Goal: Task Accomplishment & Management: Use online tool/utility

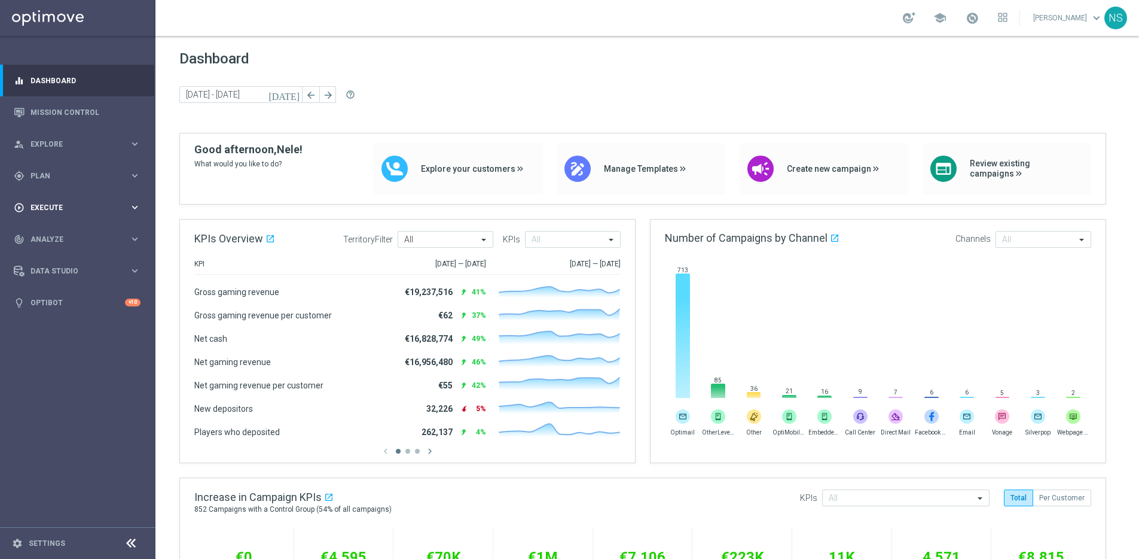
click at [65, 197] on div "play_circle_outline Execute keyboard_arrow_right" at bounding box center [77, 207] width 154 height 32
click at [73, 231] on link "Campaign Builder" at bounding box center [77, 232] width 93 height 10
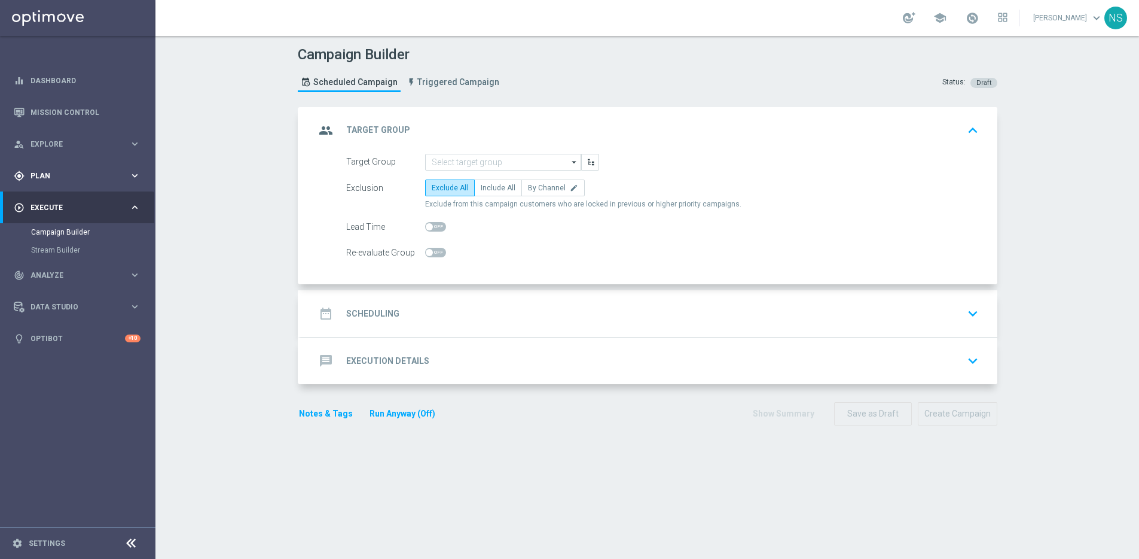
click at [49, 188] on div "gps_fixed Plan keyboard_arrow_right" at bounding box center [77, 176] width 154 height 32
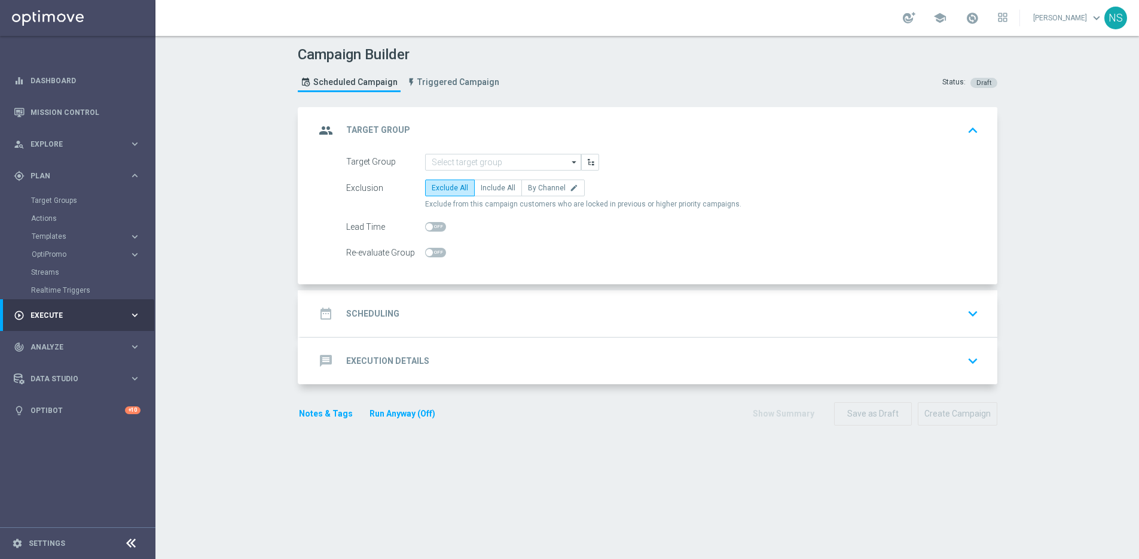
click at [54, 207] on div "Target Groups" at bounding box center [92, 200] width 123 height 18
click at [54, 205] on div "Target Groups" at bounding box center [92, 200] width 123 height 18
click at [53, 200] on link "Target Groups" at bounding box center [77, 201] width 93 height 10
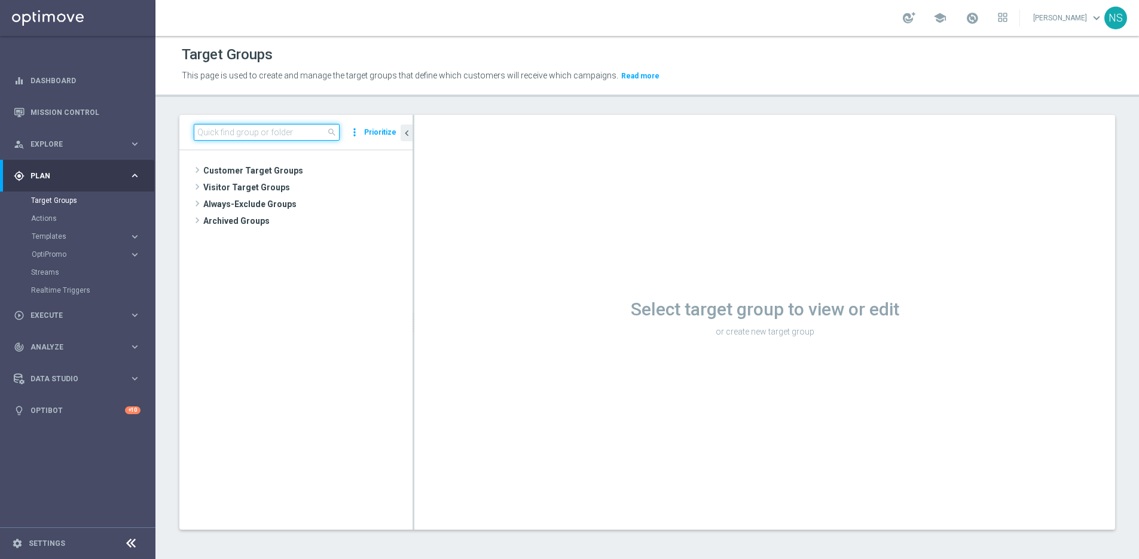
click at [267, 129] on input at bounding box center [267, 132] width 146 height 17
type input "VIP_EXCLUDES"
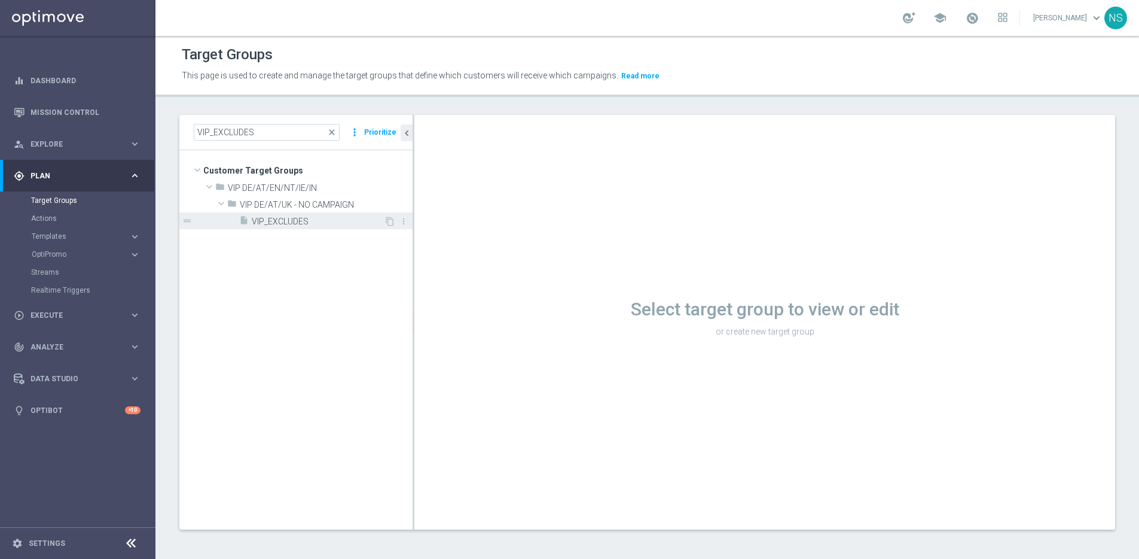
click at [272, 221] on span "VIP_EXCLUDES" at bounding box center [318, 222] width 132 height 10
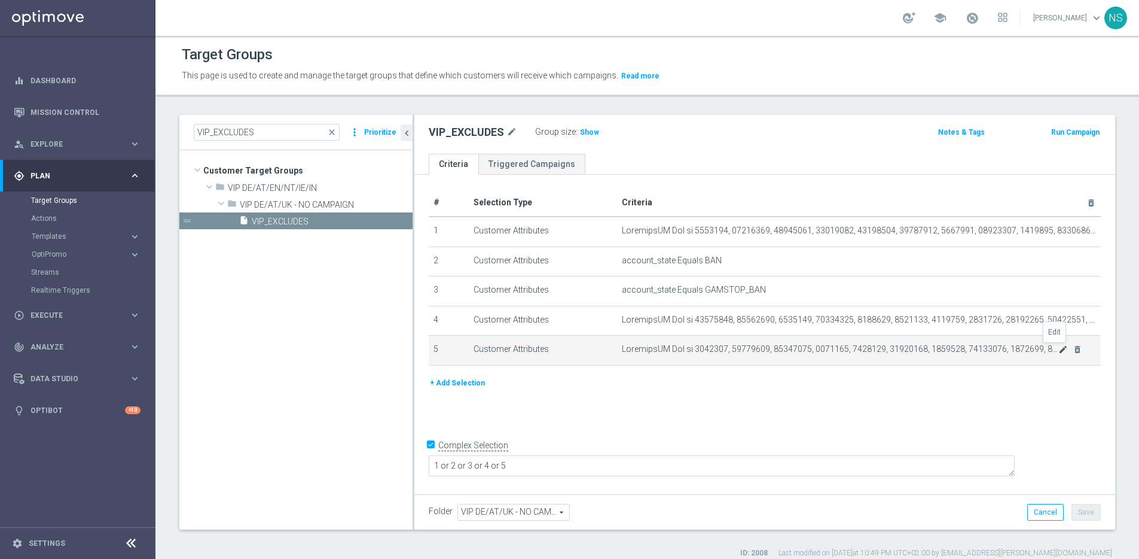
click at [1059, 349] on icon "mode_edit" at bounding box center [1064, 350] width 10 height 10
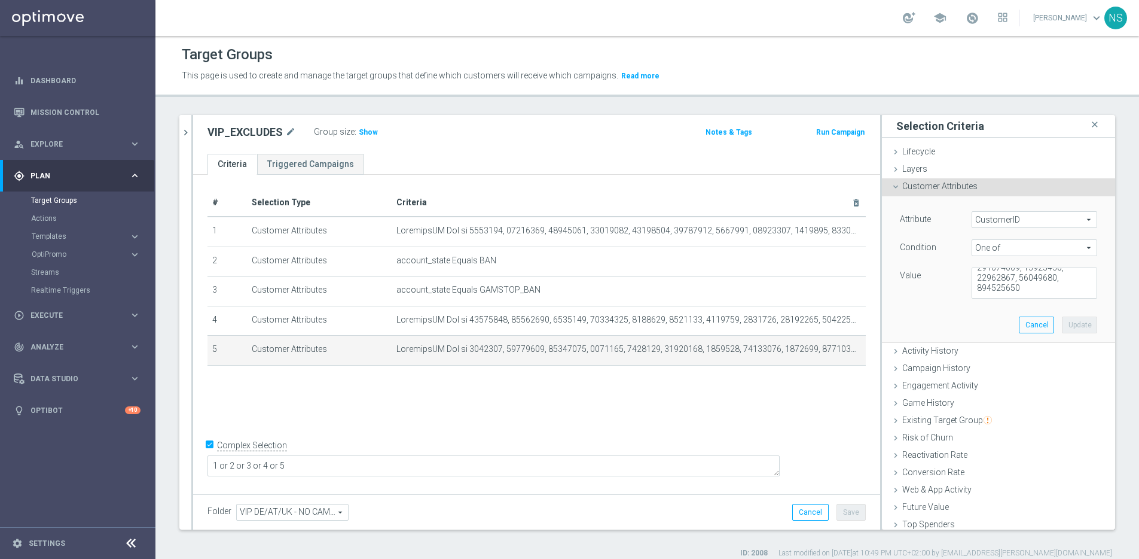
scroll to position [57, 0]
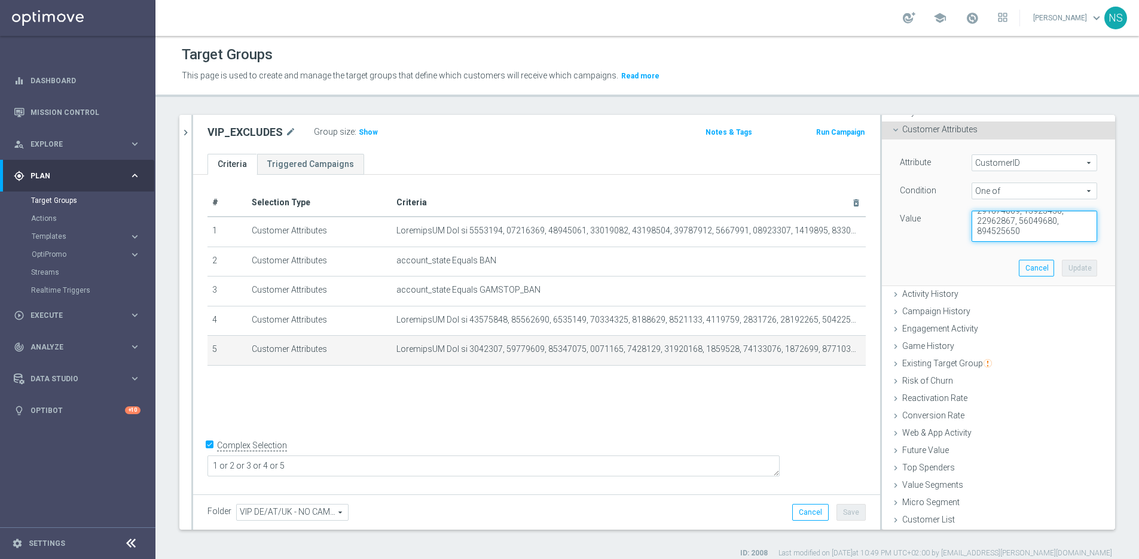
click at [1053, 235] on textarea at bounding box center [1035, 226] width 126 height 31
paste textarea "1591685"
type textarea "4247435, 19080397, 15150499, 7374385, 4247435, 11291409, 4716134, 11996601, 929…"
click at [1068, 272] on button "Update" at bounding box center [1079, 268] width 35 height 17
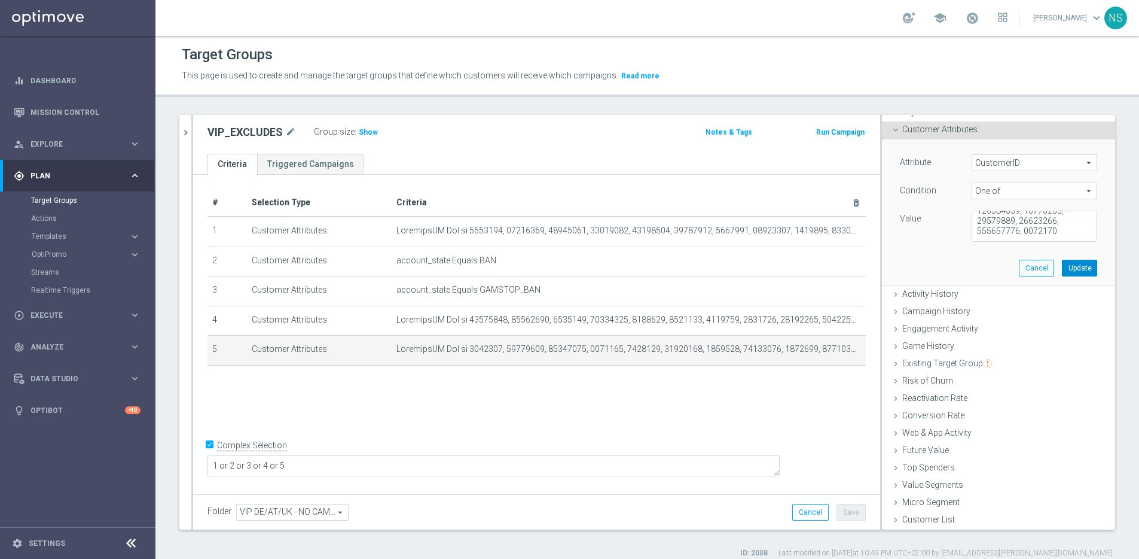
scroll to position [0, 0]
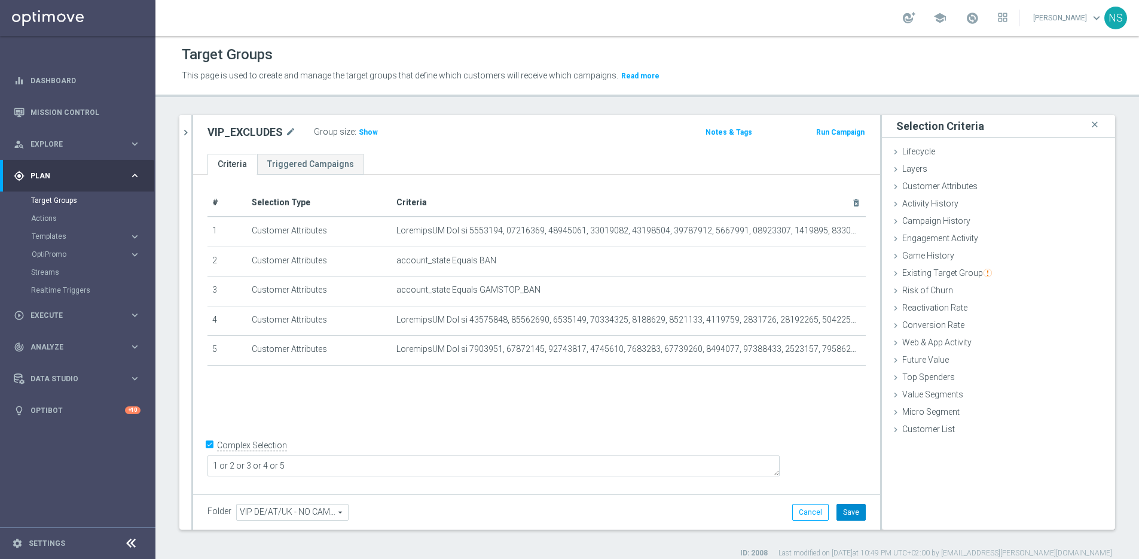
click at [854, 511] on button "Save" at bounding box center [851, 512] width 29 height 17
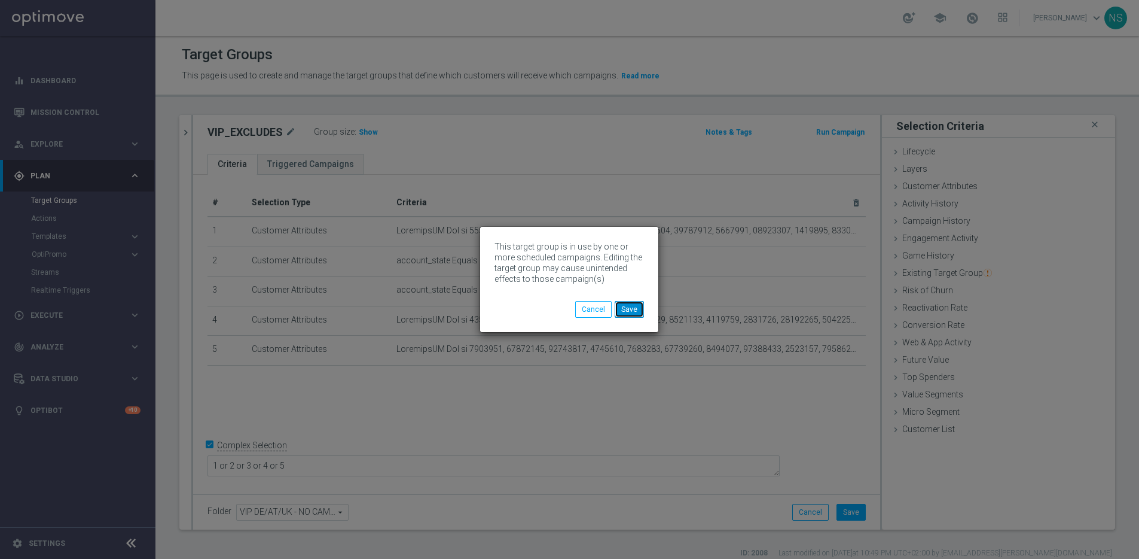
click at [638, 303] on button "Save" at bounding box center [629, 309] width 29 height 17
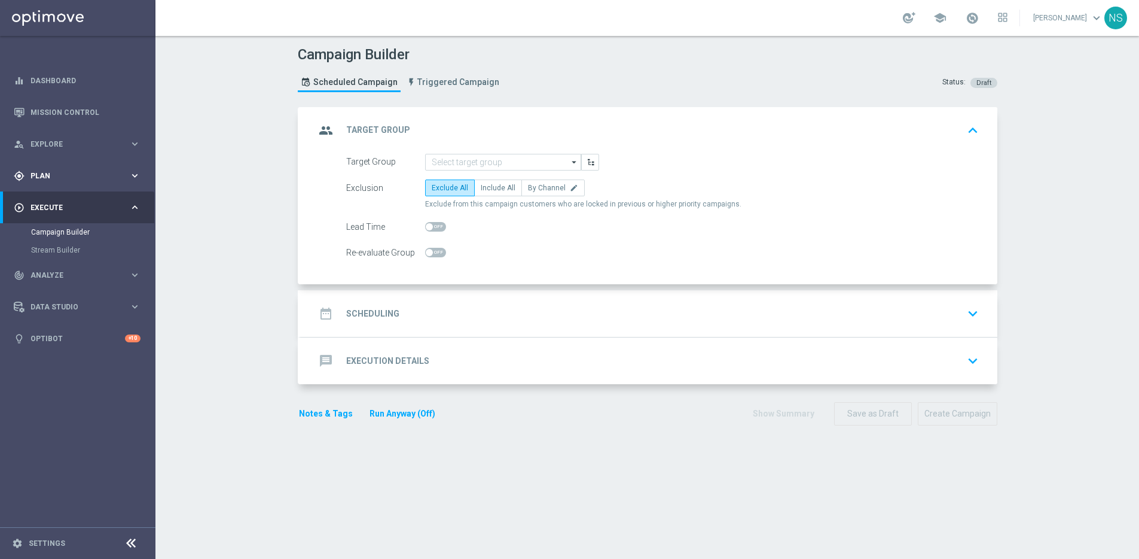
click at [50, 189] on div "gps_fixed Plan keyboard_arrow_right" at bounding box center [77, 176] width 154 height 32
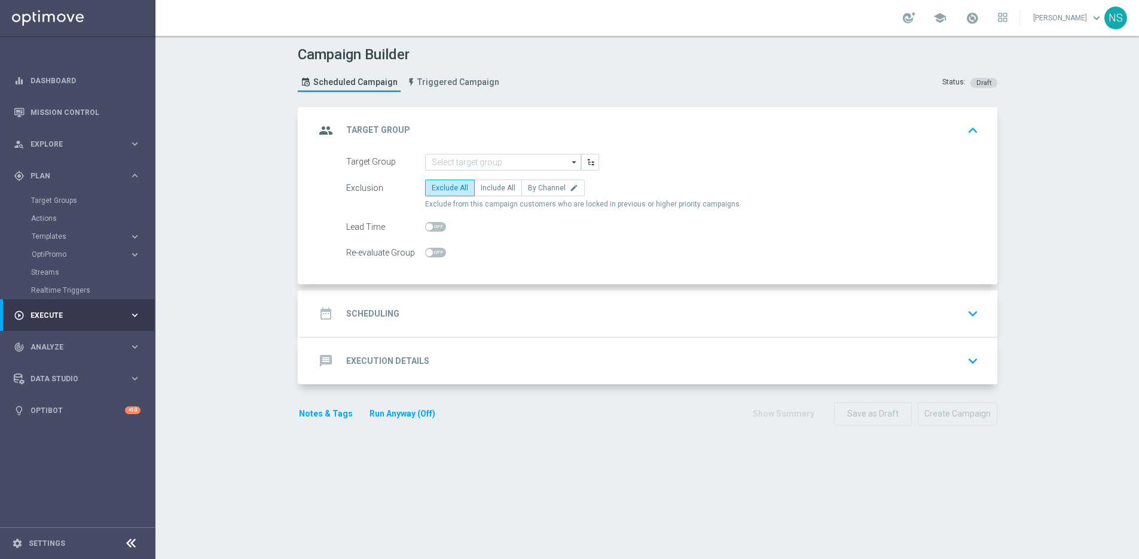
click at [66, 318] on span "Execute" at bounding box center [80, 315] width 99 height 7
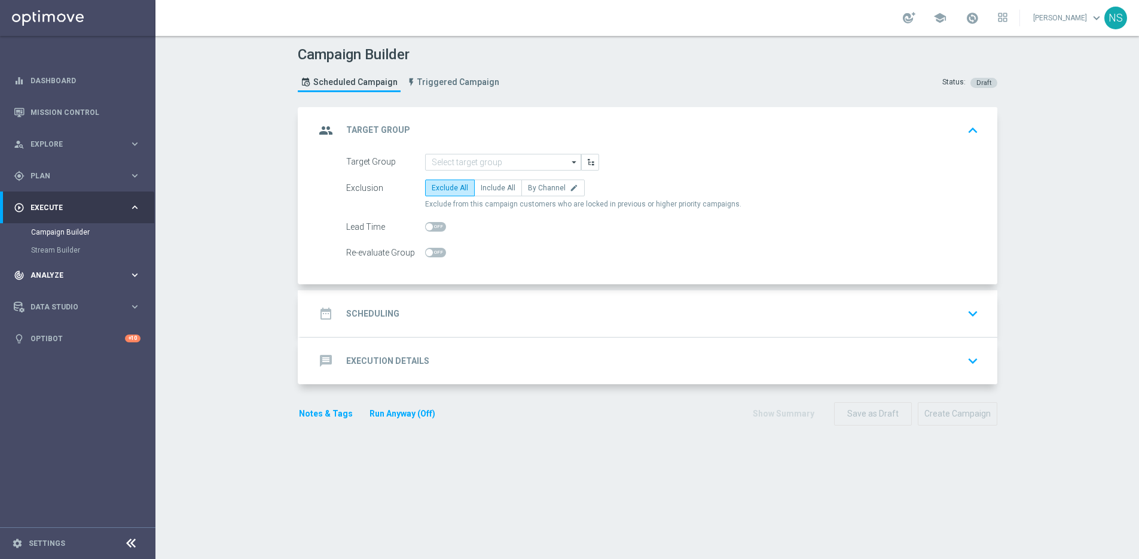
click at [53, 281] on div "track_changes Analyze keyboard_arrow_right" at bounding box center [77, 275] width 154 height 32
click at [71, 262] on link "Customer 360" at bounding box center [77, 264] width 93 height 10
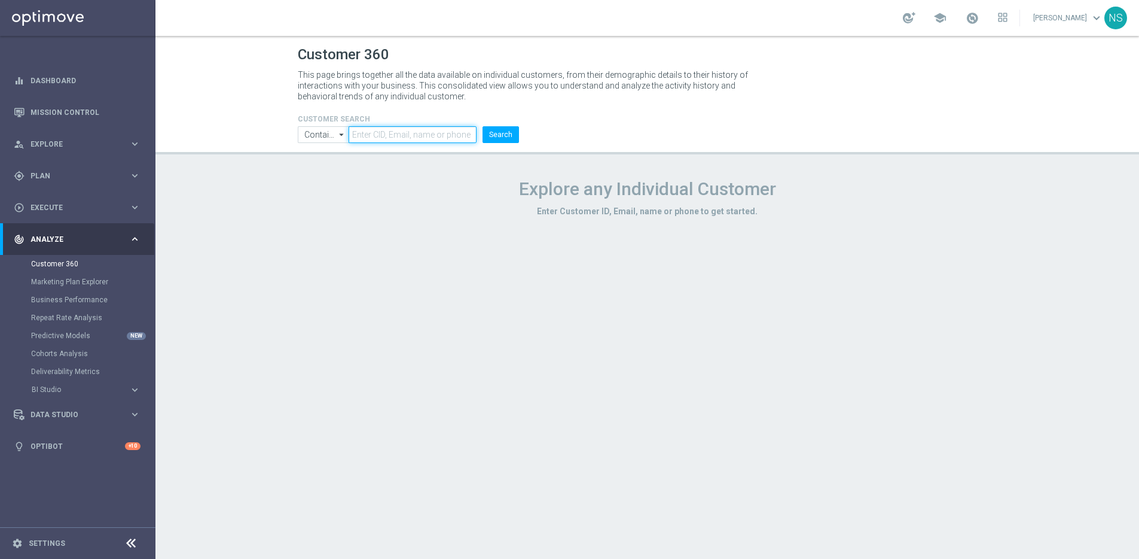
click at [378, 131] on input "text" at bounding box center [412, 134] width 127 height 17
paste input "1591685"
click at [493, 135] on button "Search" at bounding box center [501, 134] width 36 height 17
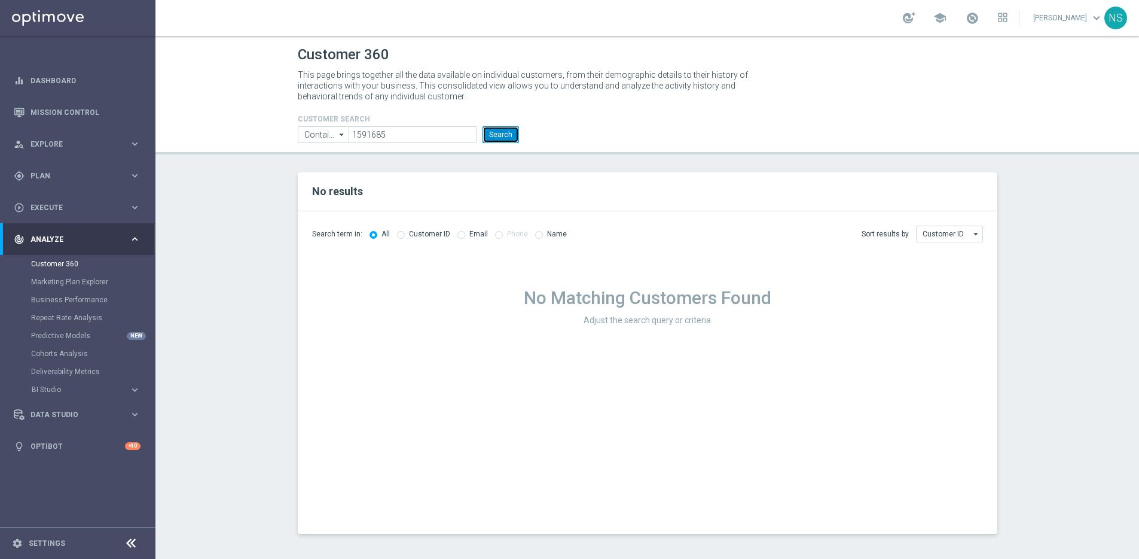
click at [506, 136] on button "Search" at bounding box center [501, 134] width 36 height 17
click at [414, 139] on input "1591685" at bounding box center [412, 134] width 127 height 17
click at [398, 136] on input "1591685" at bounding box center [412, 134] width 127 height 17
drag, startPoint x: 382, startPoint y: 136, endPoint x: 348, endPoint y: 136, distance: 34.1
click at [348, 136] on ul "Contains Contains arrow_drop_down Show Selected 0 of NaN Contains Equals" at bounding box center [408, 134] width 227 height 17
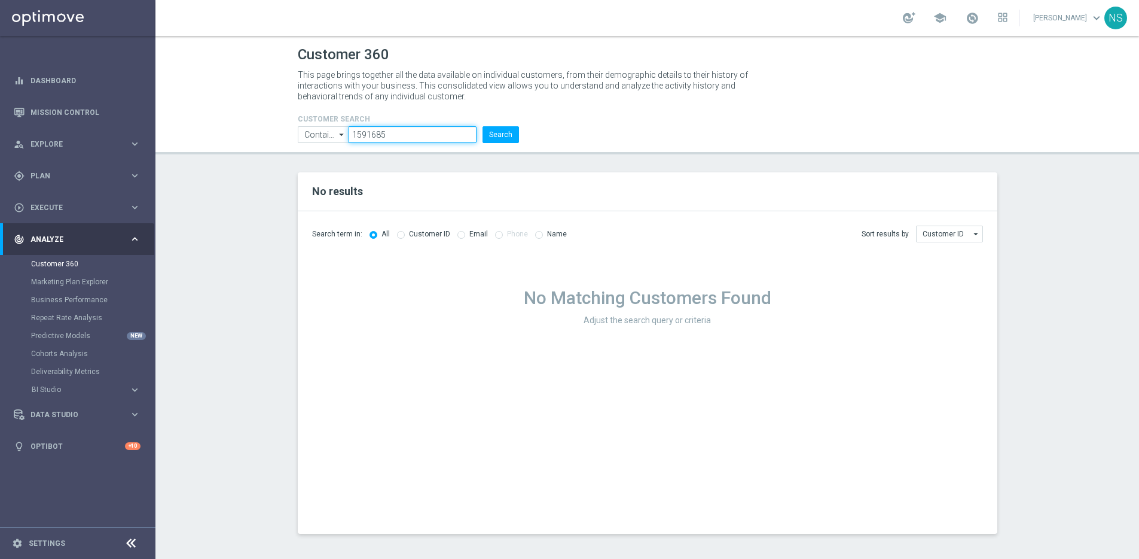
paste input "716467"
type input "1716467"
click at [492, 135] on button "Search" at bounding box center [501, 134] width 36 height 17
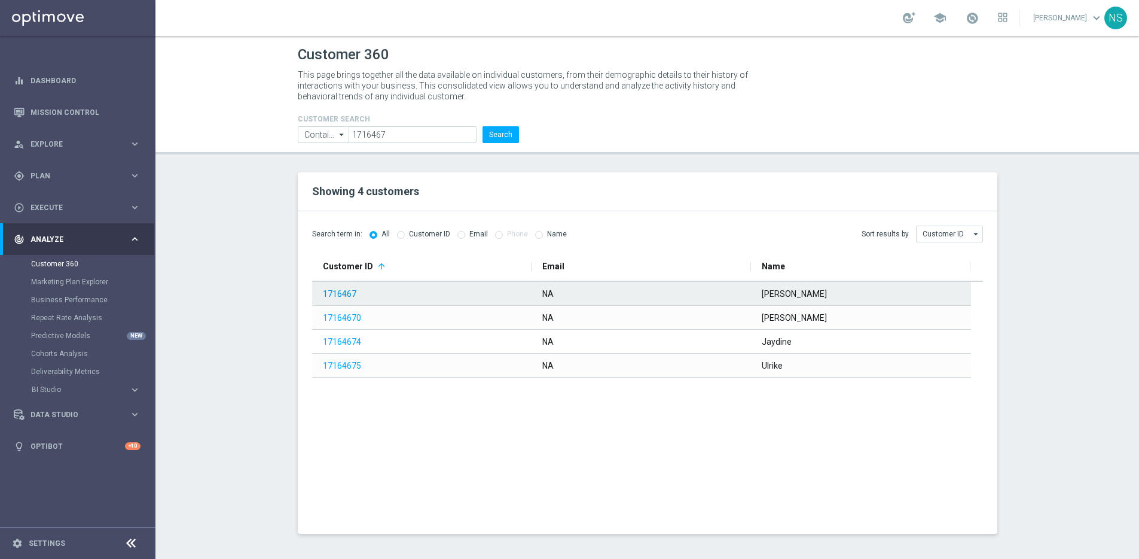
click at [345, 292] on link "1716467" at bounding box center [339, 294] width 33 height 10
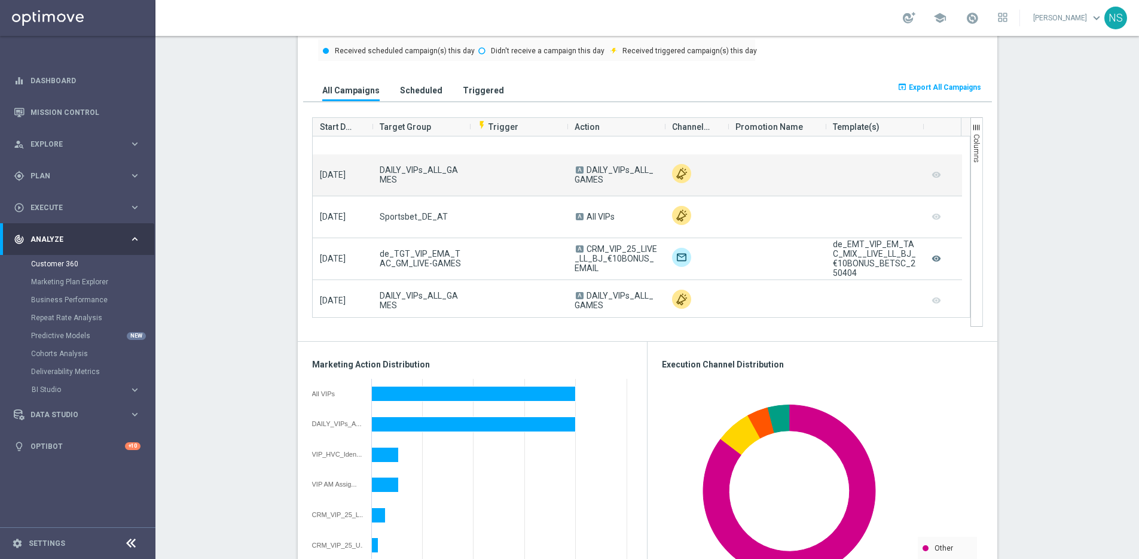
scroll to position [460, 0]
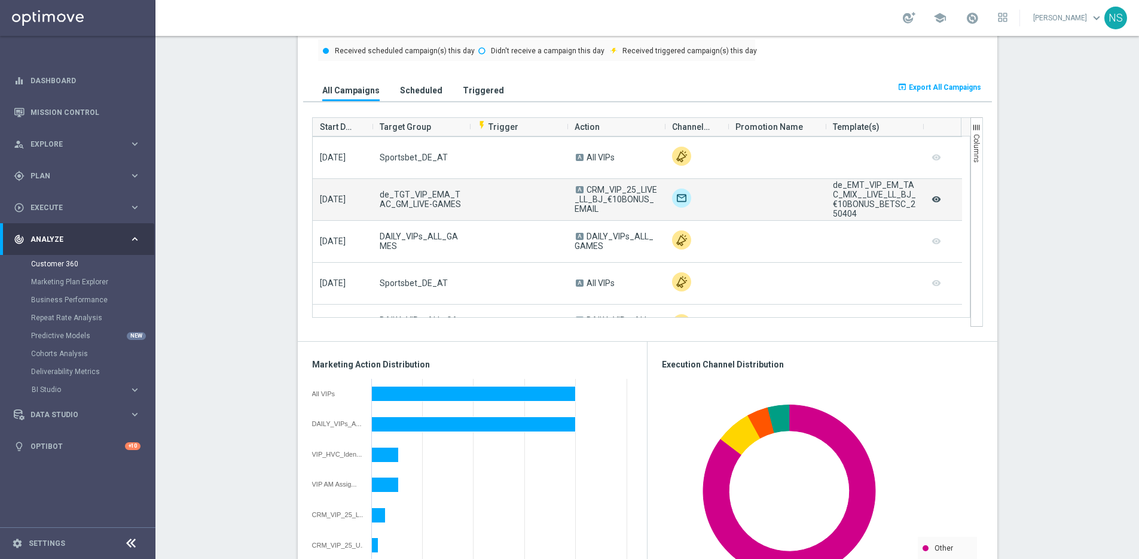
click at [931, 200] on icon "remove_red_eye" at bounding box center [937, 199] width 12 height 16
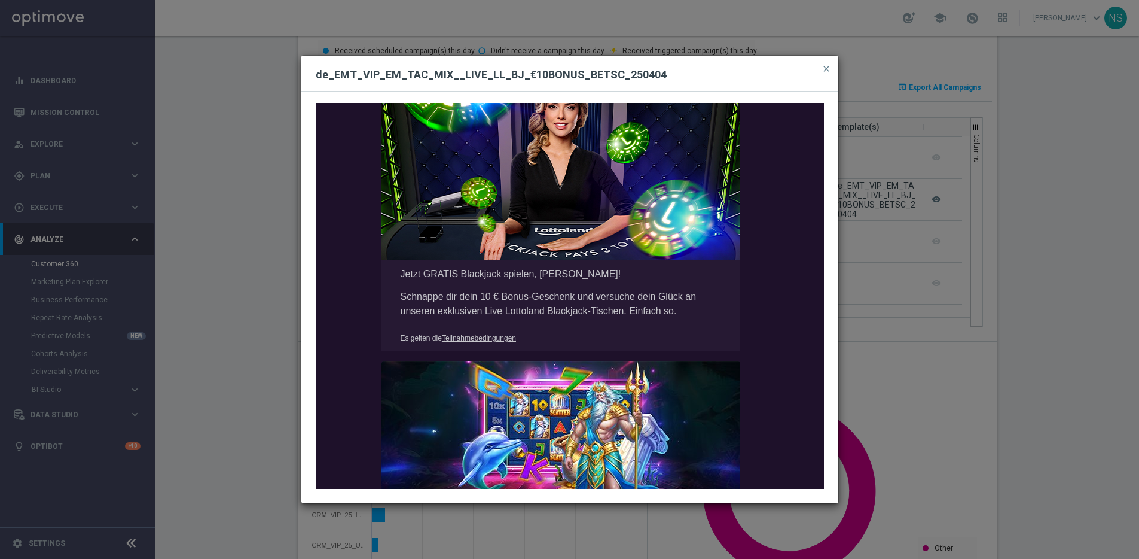
scroll to position [196, 0]
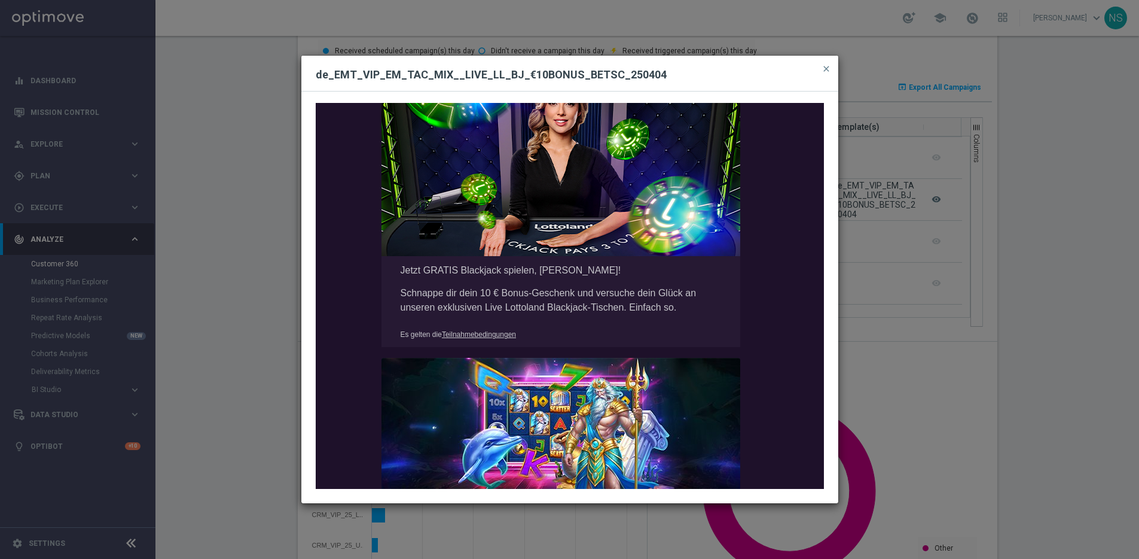
click at [483, 337] on div "Jetzt 10 € Bonus sichern und gratis Blackjack probieren.         Gratis 10 € Bl…" at bounding box center [570, 295] width 508 height 385
click at [463, 339] on div "Jetzt 10 € Bonus sichern und gratis Blackjack probieren.         Gratis 10 € Bl…" at bounding box center [570, 295] width 508 height 385
click at [461, 337] on div "Jetzt 10 € Bonus sichern und gratis Blackjack probieren.         Gratis 10 € Bl…" at bounding box center [570, 295] width 508 height 385
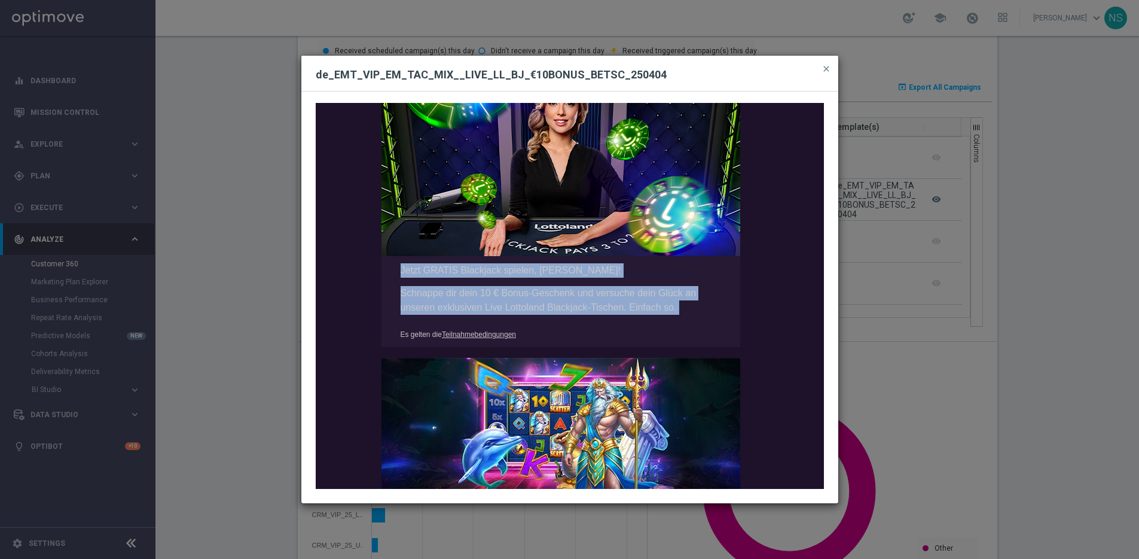
click at [461, 337] on div "Jetzt 10 € Bonus sichern und gratis Blackjack probieren.         Gratis 10 € Bl…" at bounding box center [570, 295] width 508 height 385
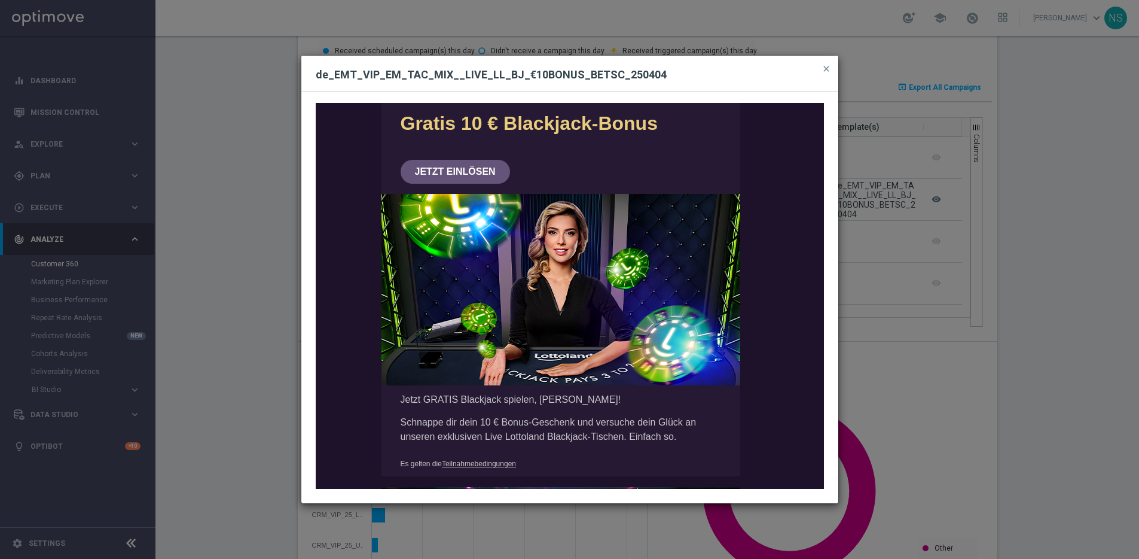
scroll to position [63, 0]
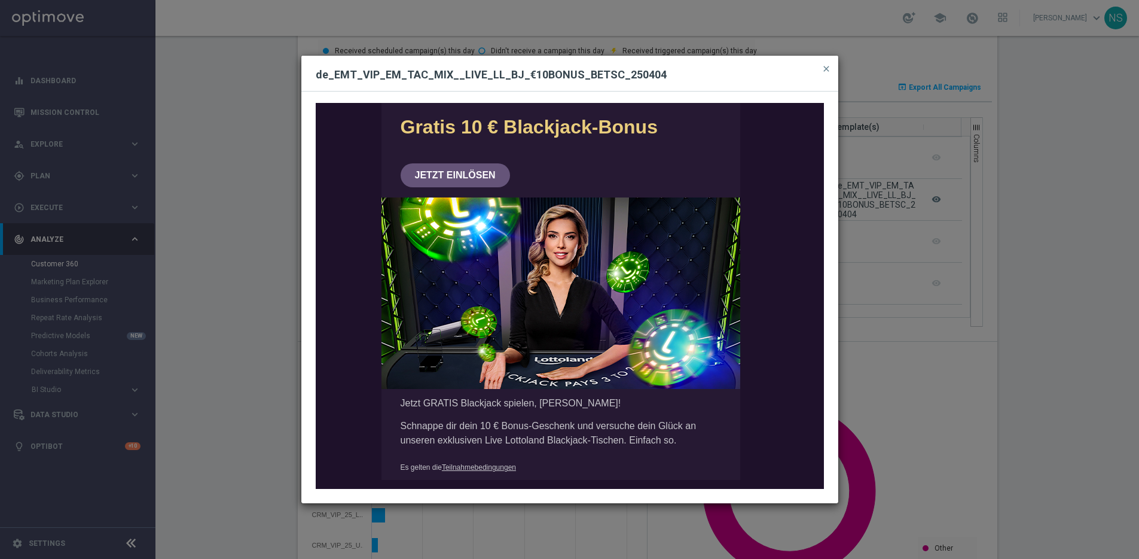
click at [506, 322] on div "Jetzt 10 € Bonus sichern und gratis Blackjack probieren.         Gratis 10 € Bl…" at bounding box center [570, 295] width 508 height 385
click at [548, 287] on div "Jetzt 10 € Bonus sichern und gratis Blackjack probieren.         Gratis 10 € Bl…" at bounding box center [570, 295] width 508 height 385
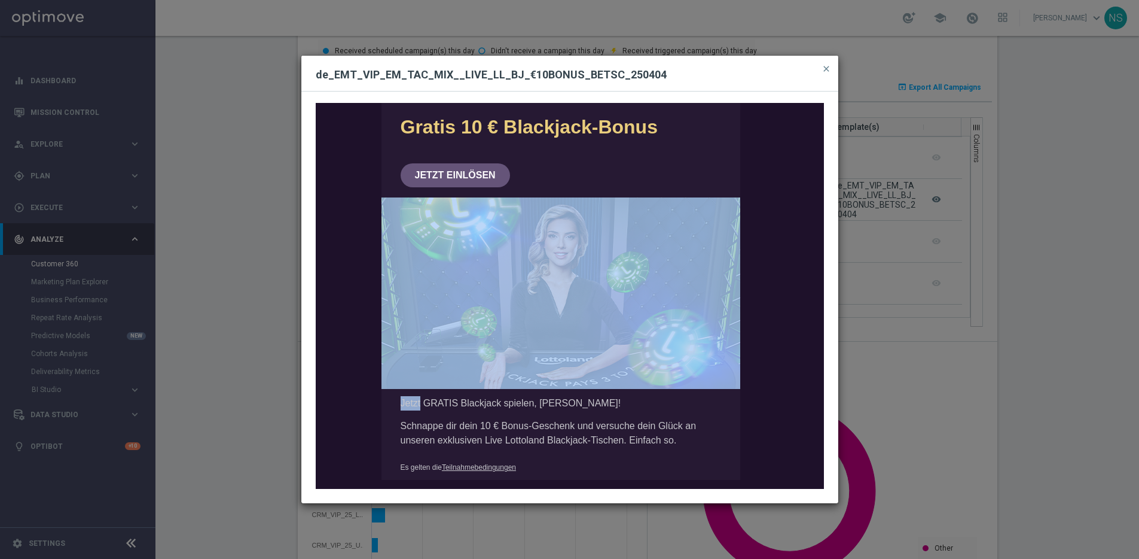
click at [548, 288] on div "Jetzt 10 € Bonus sichern und gratis Blackjack probieren.         Gratis 10 € Bl…" at bounding box center [570, 295] width 508 height 385
click at [548, 292] on div "Jetzt 10 € Bonus sichern und gratis Blackjack probieren.         Gratis 10 € Bl…" at bounding box center [570, 295] width 508 height 385
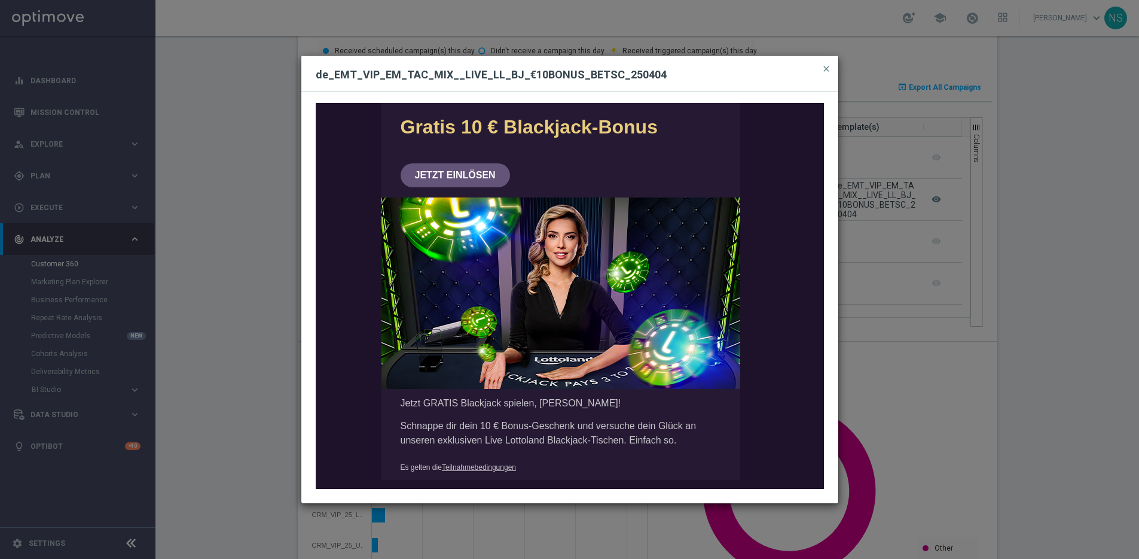
click at [449, 175] on div "Jetzt 10 € Bonus sichern und gratis Blackjack probieren.         Gratis 10 € Bl…" at bounding box center [570, 295] width 508 height 385
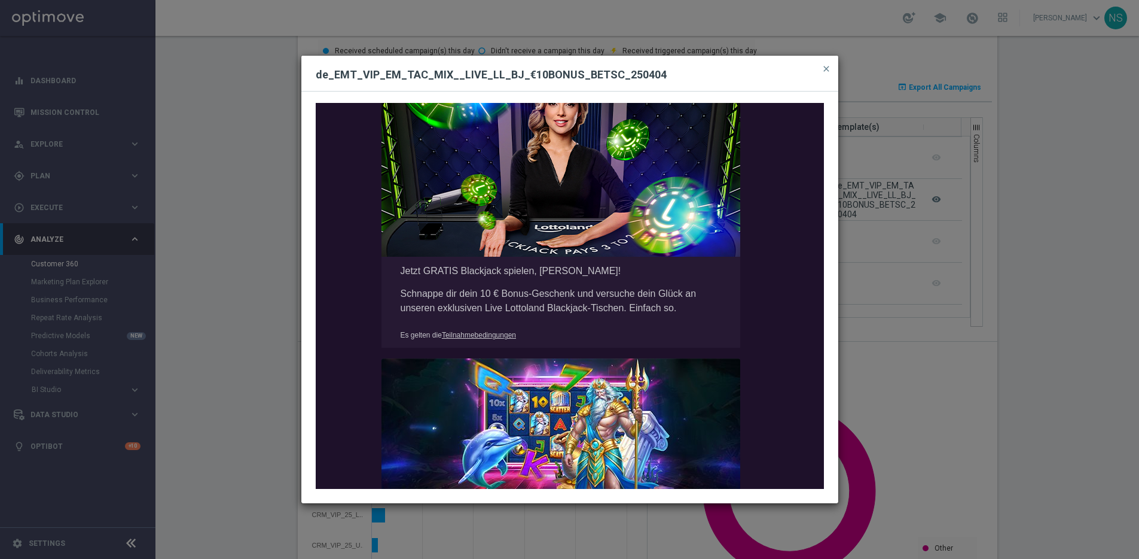
scroll to position [83, 0]
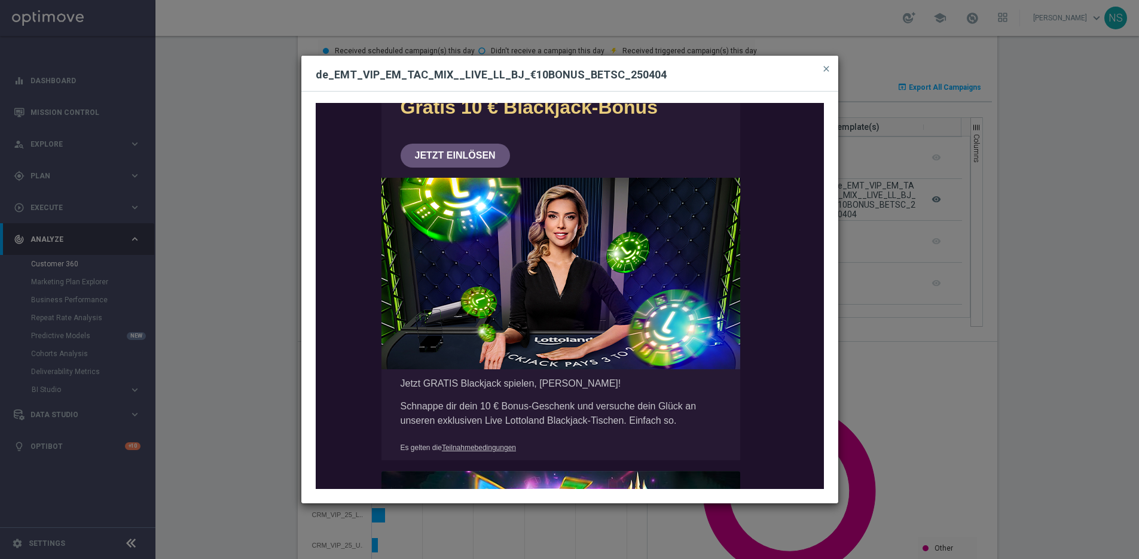
click at [486, 355] on div "Jetzt 10 € Bonus sichern und gratis Blackjack probieren.         Gratis 10 € Bl…" at bounding box center [570, 295] width 508 height 385
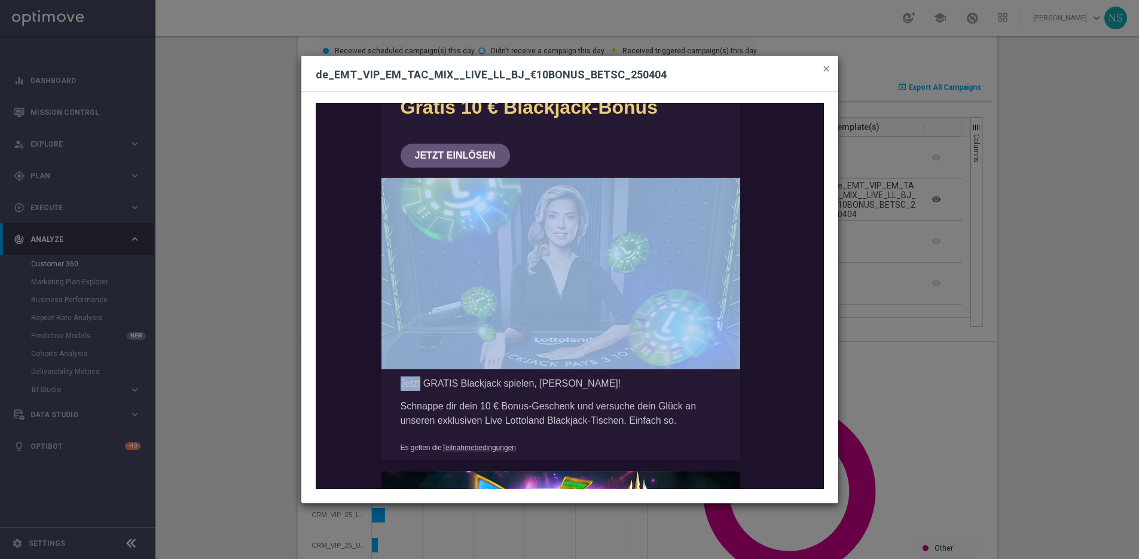
click at [486, 355] on div "Jetzt 10 € Bonus sichern und gratis Blackjack probieren.         Gratis 10 € Bl…" at bounding box center [570, 295] width 508 height 385
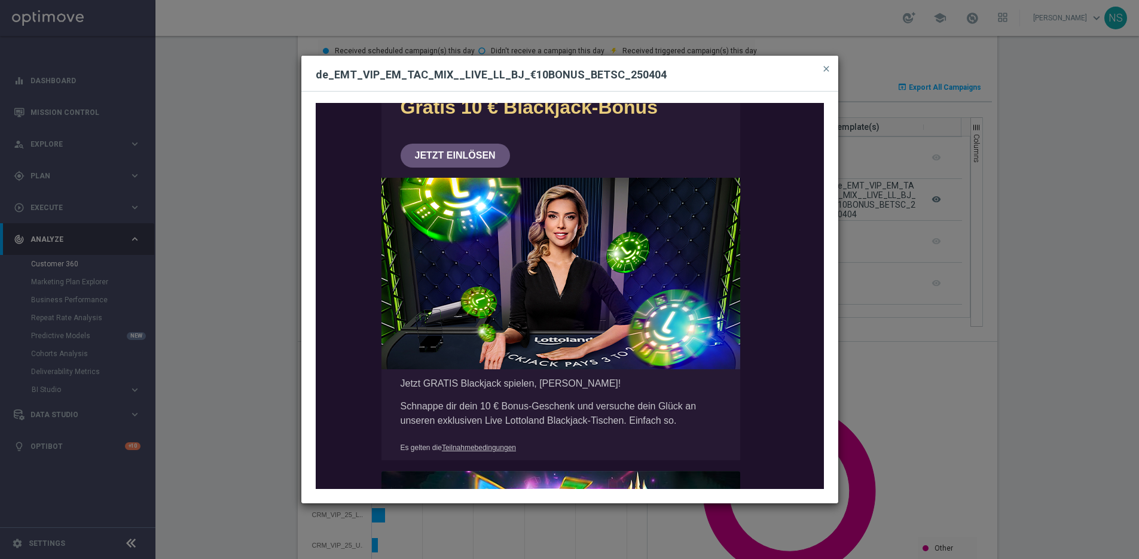
click at [476, 432] on div "Jetzt 10 € Bonus sichern und gratis Blackjack probieren.         Gratis 10 € Bl…" at bounding box center [570, 295] width 508 height 385
click at [476, 444] on div "Jetzt 10 € Bonus sichern und gratis Blackjack probieren.         Gratis 10 € Bl…" at bounding box center [570, 295] width 508 height 385
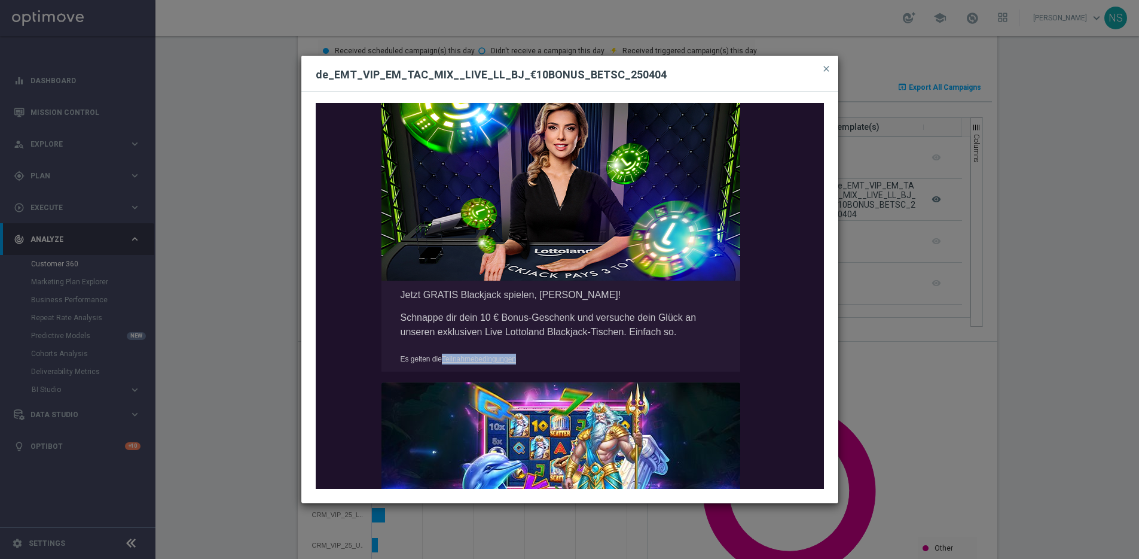
scroll to position [190, 0]
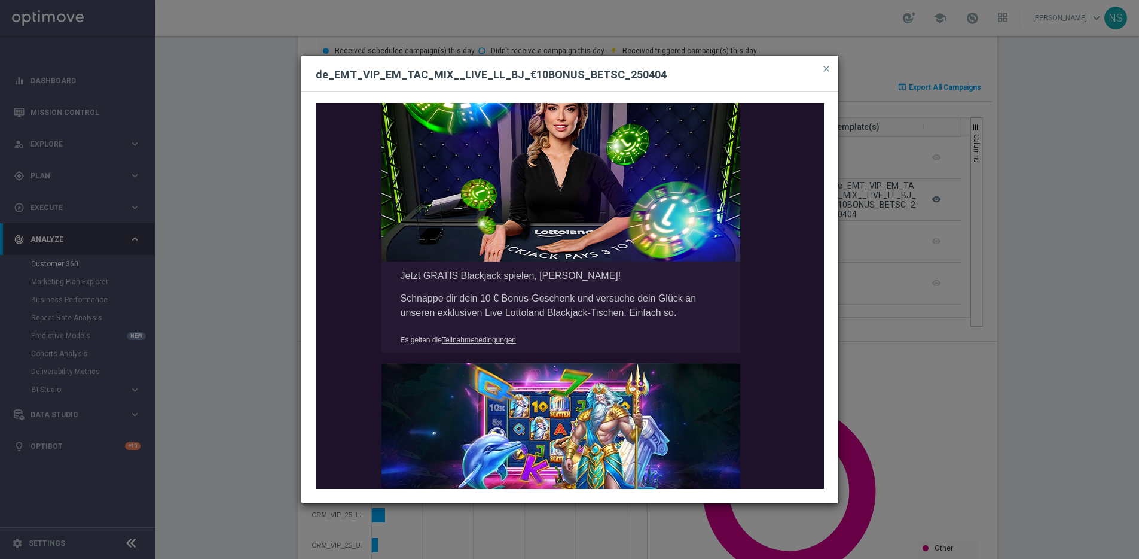
click at [514, 332] on div "Jetzt 10 € Bonus sichern und gratis Blackjack probieren.         Gratis 10 € Bl…" at bounding box center [570, 295] width 508 height 385
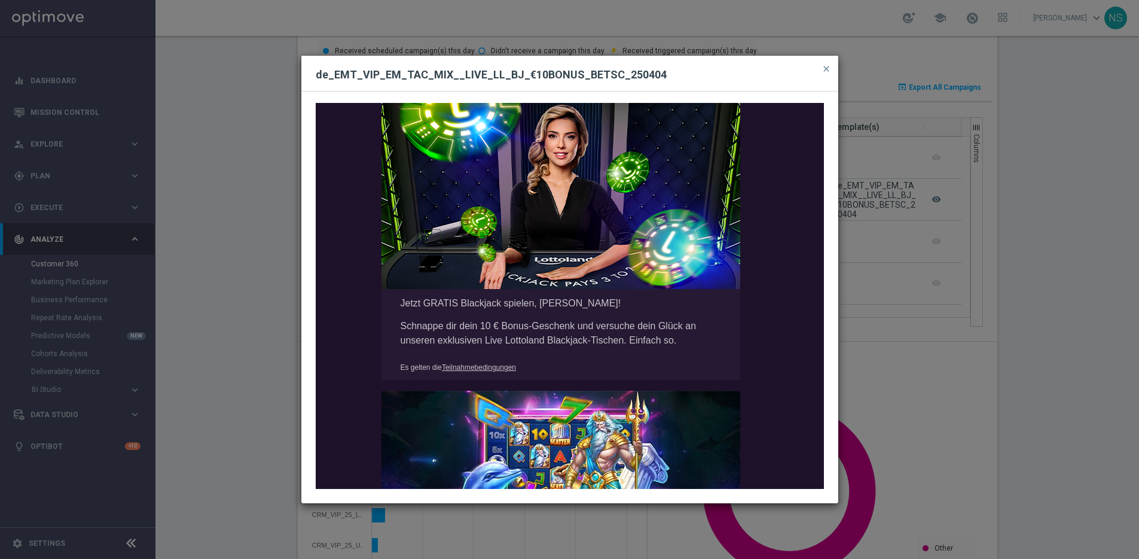
scroll to position [162, 0]
click at [480, 363] on div "Jetzt 10 € Bonus sichern und gratis Blackjack probieren.         Gratis 10 € Bl…" at bounding box center [570, 295] width 508 height 385
click at [480, 371] on div "Jetzt 10 € Bonus sichern und gratis Blackjack probieren.         Gratis 10 € Bl…" at bounding box center [570, 295] width 508 height 385
click at [440, 75] on h2 "de_EMT_VIP_EM_TAC_MIX__LIVE_LL_BJ_€10BONUS_BETSC_250404" at bounding box center [570, 75] width 508 height 14
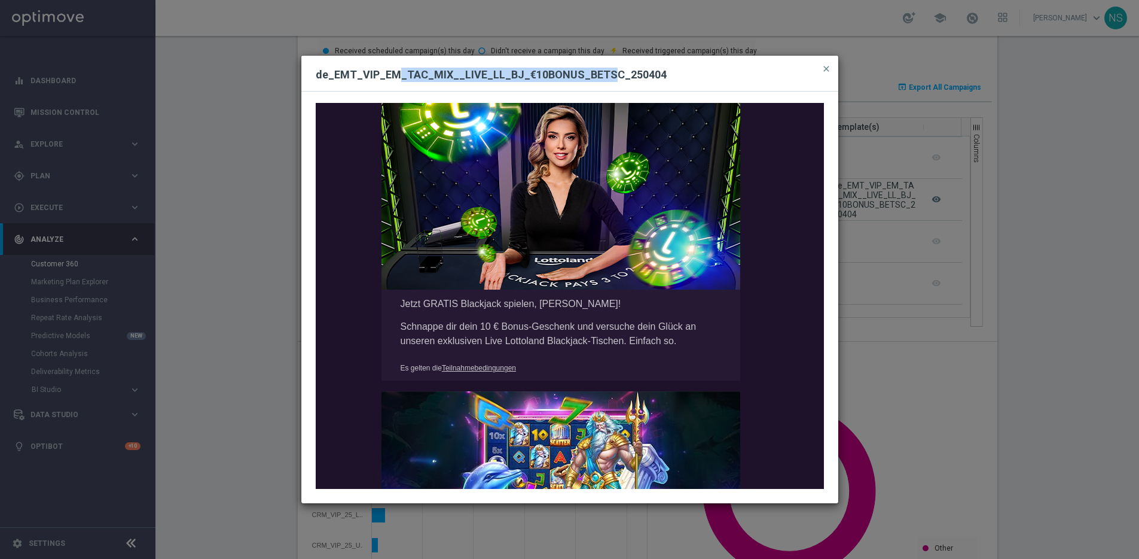
click at [440, 75] on h2 "de_EMT_VIP_EM_TAC_MIX__LIVE_LL_BJ_€10BONUS_BETSC_250404" at bounding box center [570, 75] width 508 height 14
drag, startPoint x: 656, startPoint y: 72, endPoint x: 481, endPoint y: 85, distance: 175.2
click at [481, 85] on div "de_EMT_VIP_EM_TAC_MIX__LIVE_LL_BJ_€10BONUS_BETSC_250404 close" at bounding box center [569, 74] width 537 height 36
drag, startPoint x: 316, startPoint y: 78, endPoint x: 743, endPoint y: 97, distance: 427.5
click at [743, 97] on div "de_EMT_VIP_EM_TAC_MIX__LIVE_LL_BJ_€10BONUS_BETSC_250404 close Jetzt 10 € Bonus …" at bounding box center [569, 279] width 537 height 447
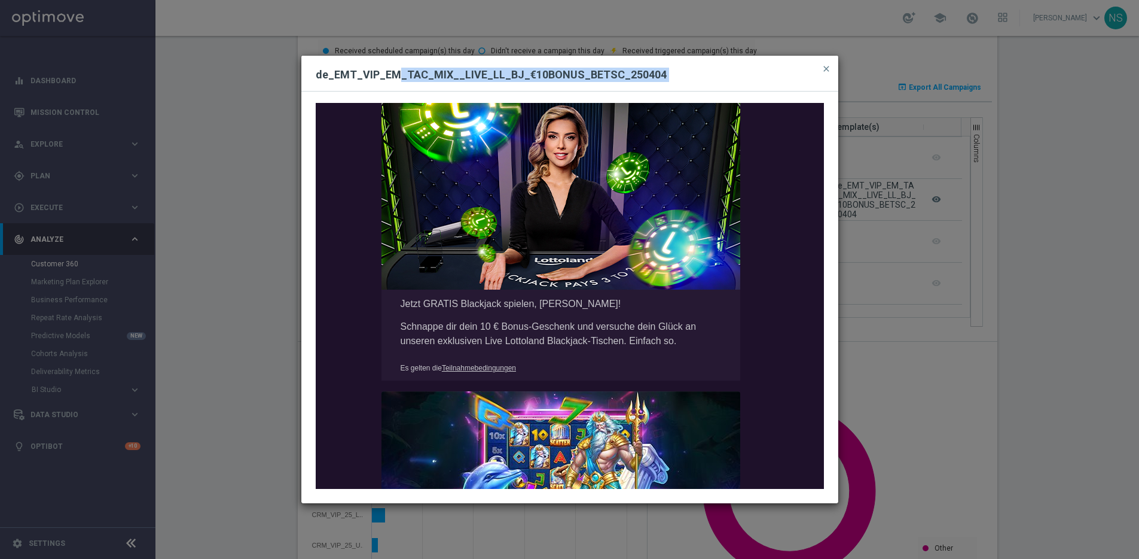
copy div "lo_IPS_DOL_SI_AME_CON__ADIP_EL_SE_€14DOEIU_TEMPO_774625 incid Utlab 89 € Etdol …"
click at [632, 97] on div "Jetzt 10 € Bonus sichern und gratis Blackjack probieren.         Gratis 10 € Bl…" at bounding box center [569, 297] width 537 height 411
drag, startPoint x: 651, startPoint y: 78, endPoint x: 317, endPoint y: 75, distance: 333.8
click at [317, 75] on h2 "de_EMT_VIP_EM_TAC_MIX__LIVE_LL_BJ_€10BONUS_BETSC_250404" at bounding box center [570, 75] width 508 height 14
copy h2 "de_EMT_VIP_EM_TAC_MIX__LIVE_LL_BJ_€10BONUS_BETSC_250404"
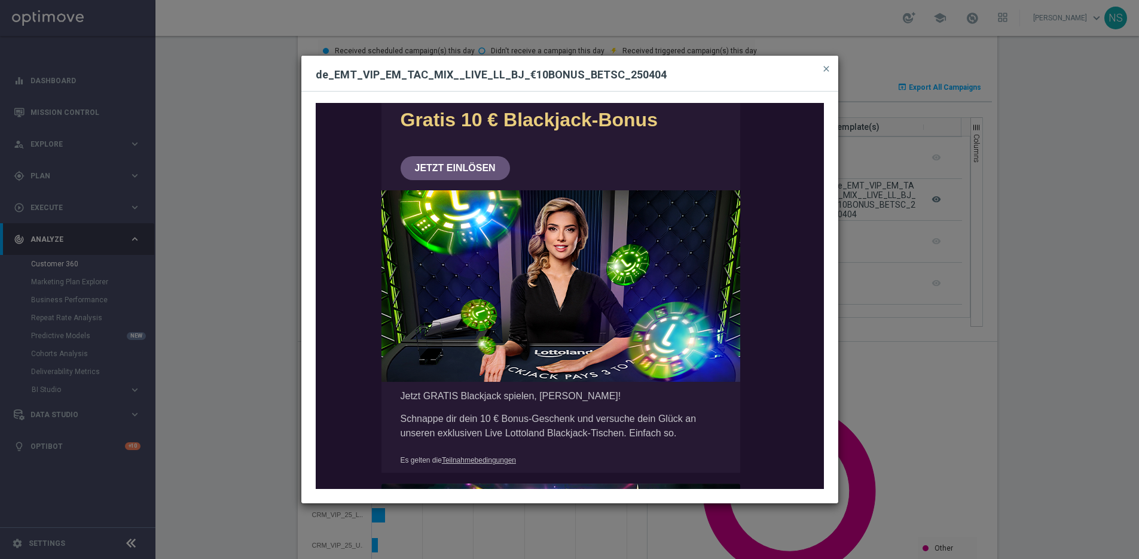
scroll to position [0, 0]
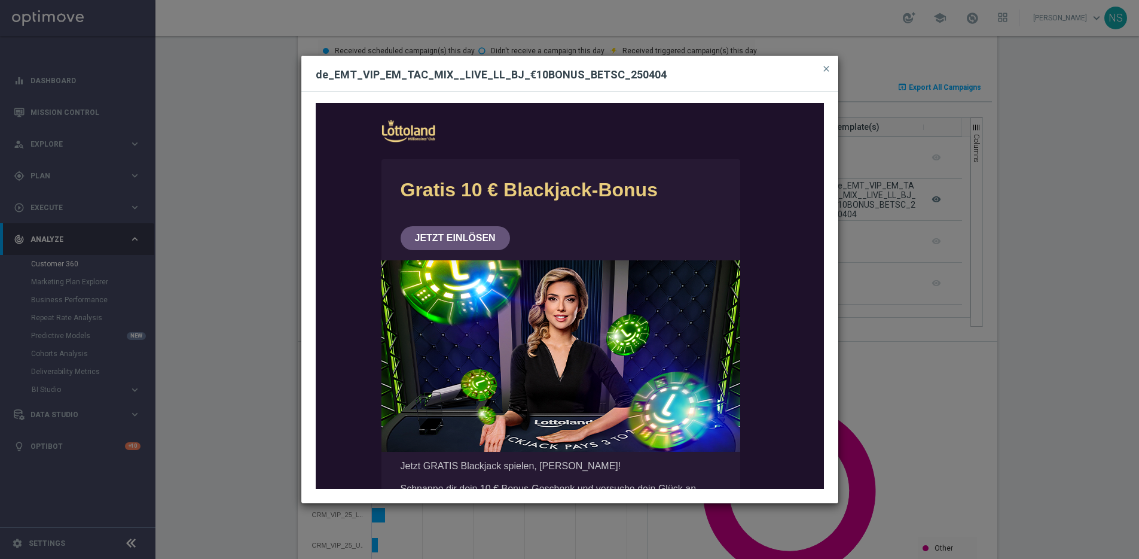
click at [353, 129] on div "Jetzt 10 € Bonus sichern und gratis Blackjack probieren.         Gratis 10 € Bl…" at bounding box center [570, 295] width 508 height 385
click at [608, 72] on h2 "de_EMT_VIP_EM_TAC_MIX__LIVE_LL_BJ_€10BONUS_BETSC_250404" at bounding box center [570, 75] width 508 height 14
click at [657, 69] on h2 "de_EMT_VIP_EM_TAC_MIX__LIVE_LL_BJ_€10BONUS_BETSC_250404" at bounding box center [570, 75] width 508 height 14
drag, startPoint x: 657, startPoint y: 69, endPoint x: 306, endPoint y: 51, distance: 351.5
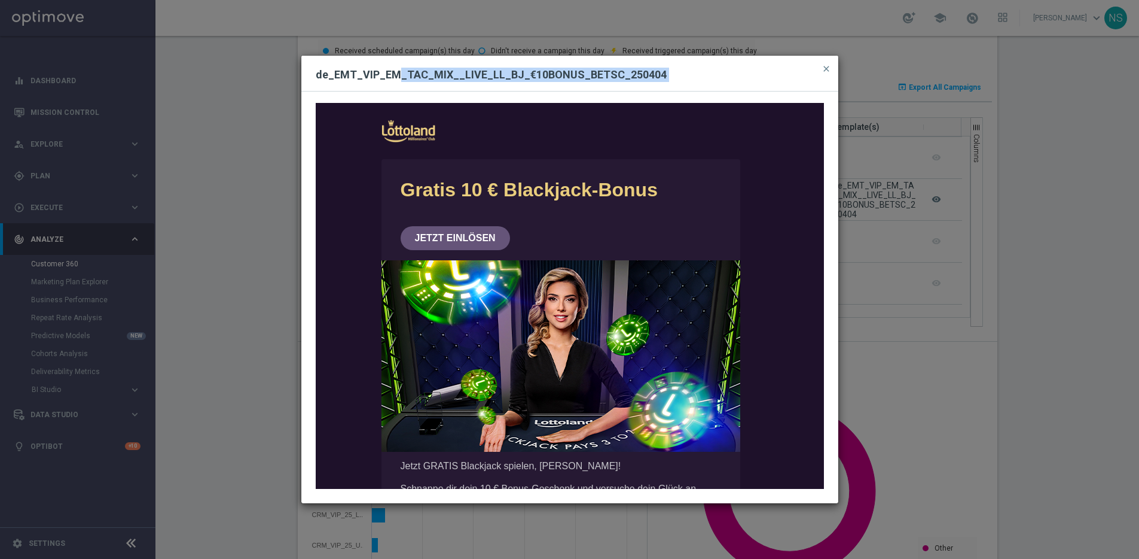
click at [306, 51] on modal-container "de_EMT_VIP_EM_TAC_MIX__LIVE_LL_BJ_€10BONUS_BETSC_250404 close Jetzt 10 € Bonus …" at bounding box center [569, 279] width 1139 height 559
click at [816, 64] on div "de_EMT_VIP_EM_TAC_MIX__LIVE_LL_BJ_€10BONUS_BETSC_250404 close" at bounding box center [569, 74] width 537 height 36
click at [828, 63] on button "close" at bounding box center [827, 69] width 12 height 14
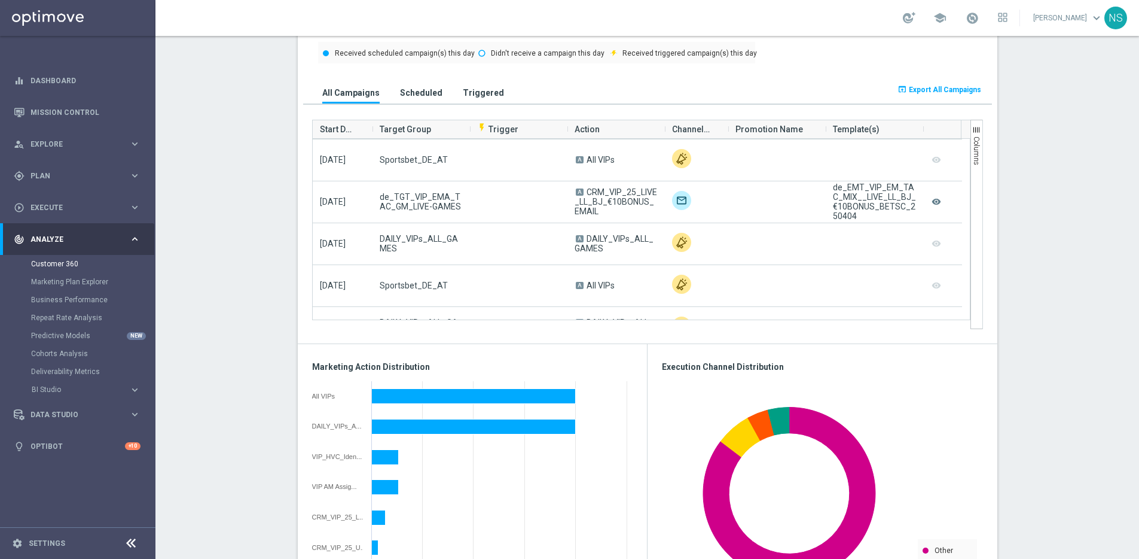
scroll to position [767, 0]
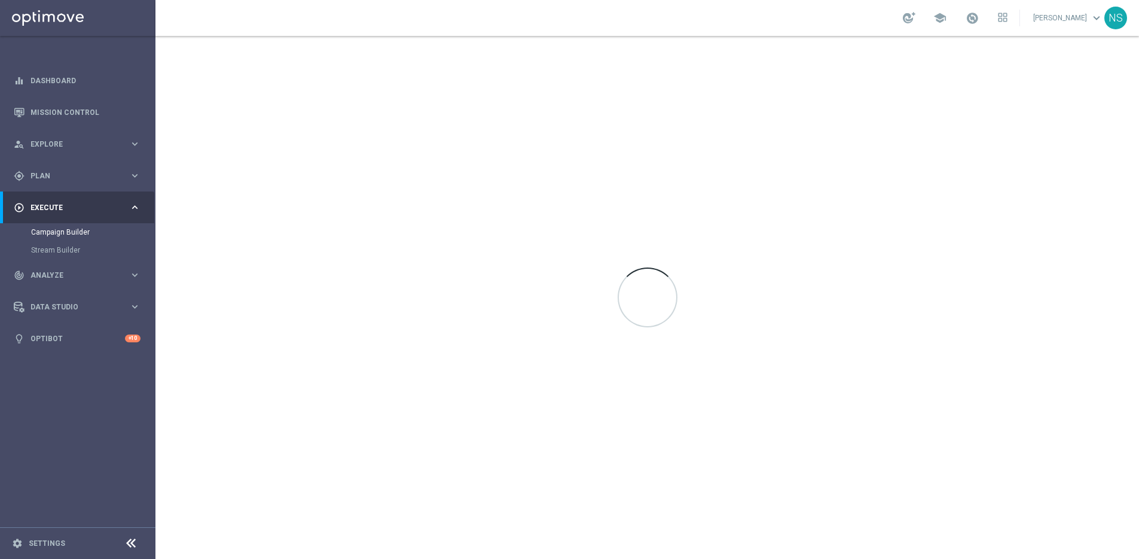
click at [75, 204] on span "Execute" at bounding box center [80, 207] width 99 height 7
click at [58, 181] on div "gps_fixed Plan keyboard_arrow_right" at bounding box center [77, 176] width 154 height 32
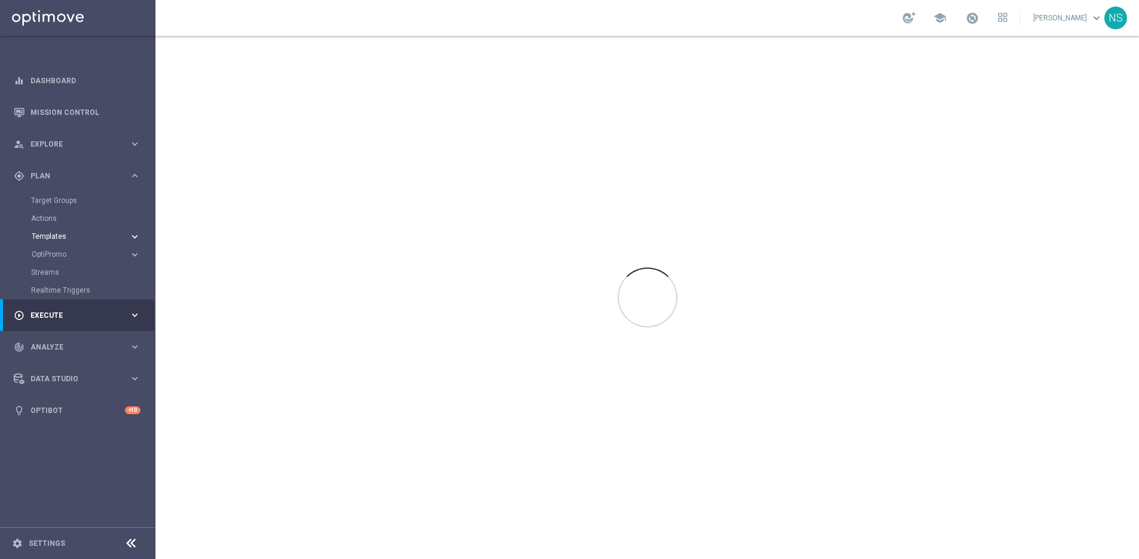
click at [57, 236] on span "Templates" at bounding box center [75, 236] width 86 height 7
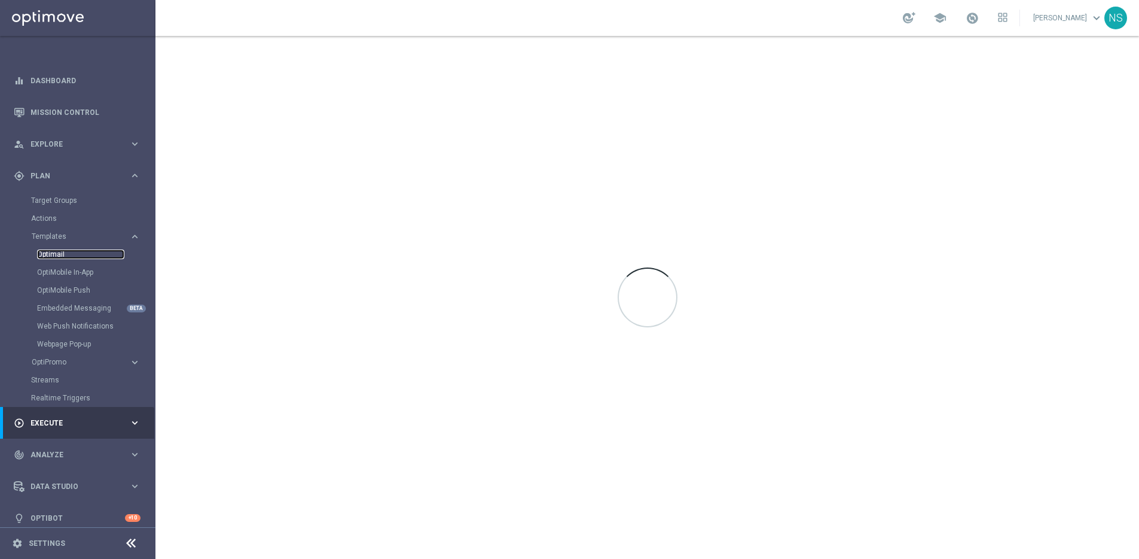
click at [64, 255] on link "Optimail" at bounding box center [80, 254] width 87 height 10
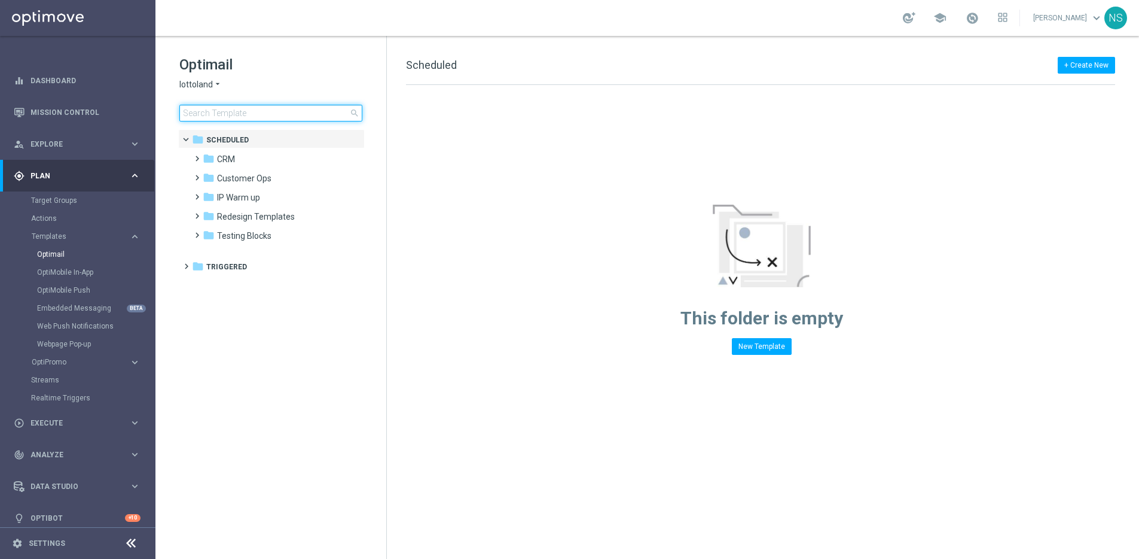
click at [318, 107] on input at bounding box center [270, 113] width 183 height 17
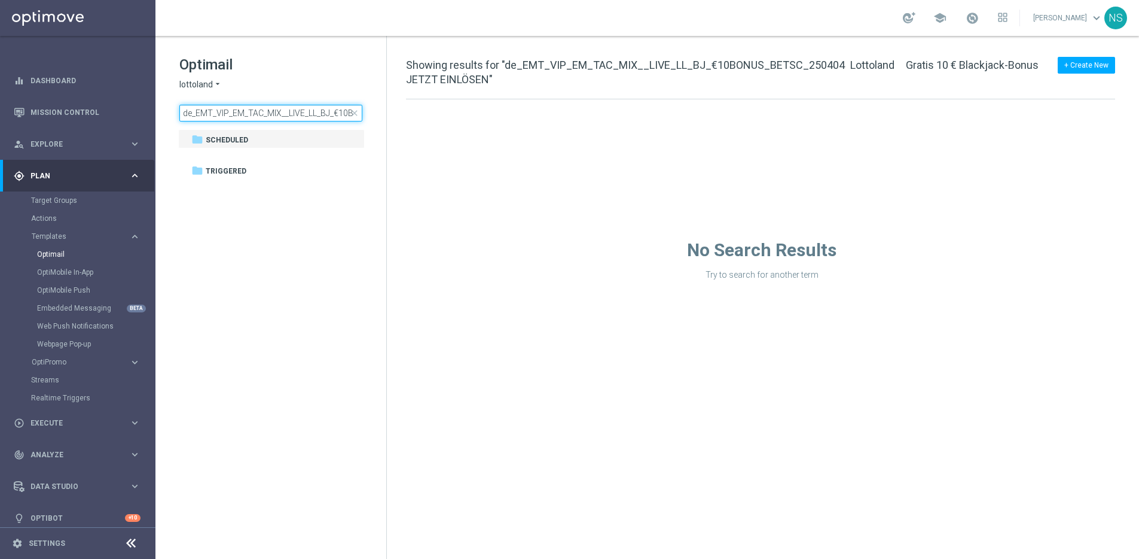
click at [258, 112] on input "de_EMT_VIP_EM_TAC_MIX__LIVE_LL_BJ_€10BONUS_BETSC_250404   Lottoland       Grati…" at bounding box center [270, 113] width 183 height 17
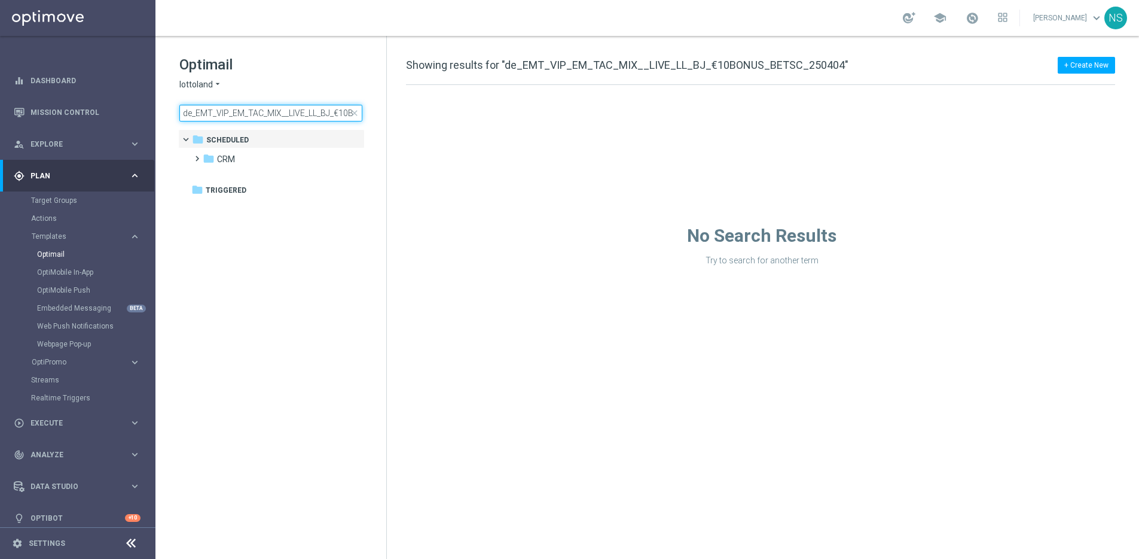
scroll to position [0, 83]
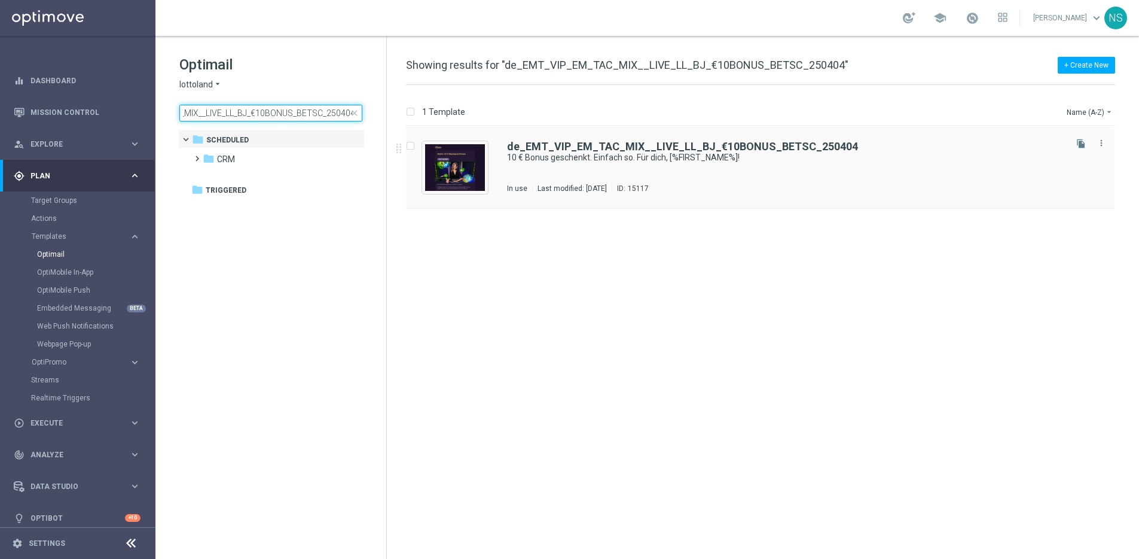
type input "de_EMT_VIP_EM_TAC_MIX__LIVE_LL_BJ_€10BONUS_BETSC_250404"
click at [776, 138] on div "de_EMT_VIP_EM_TAC_MIX__LIVE_LL_BJ_€10BONUS_BETSC_250404 10 € Bonus geschenkt. E…" at bounding box center [760, 167] width 708 height 83
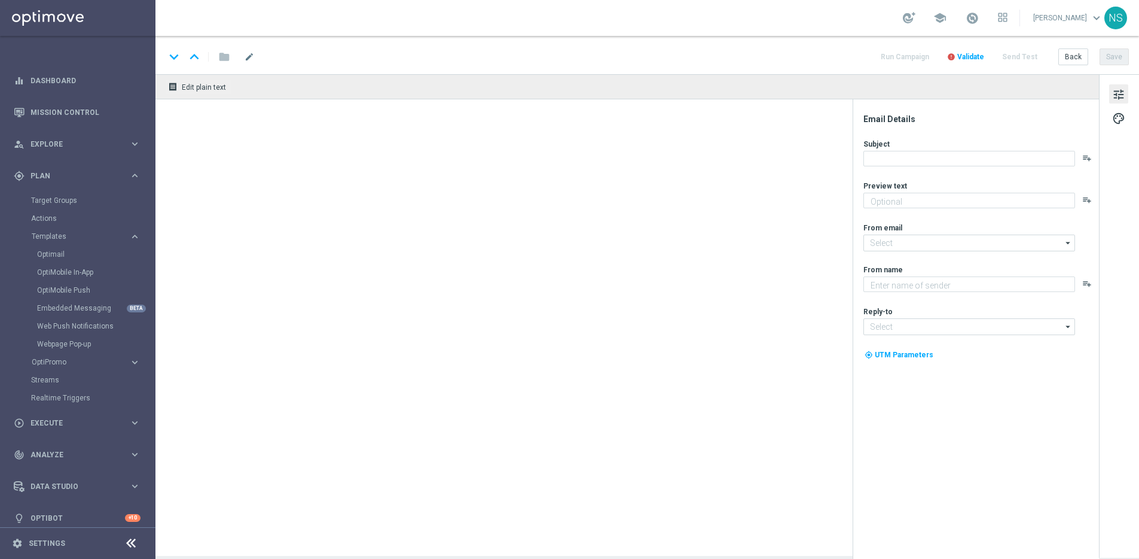
type textarea "Jetzt 10 € Bonus sichern und gratis Blackjack probieren."
type input "mail@crm.lottoland.com"
type textarea "Millionaires' Club"
type input "[EMAIL_ADDRESS][DOMAIN_NAME]"
